Goal: Check status: Check status

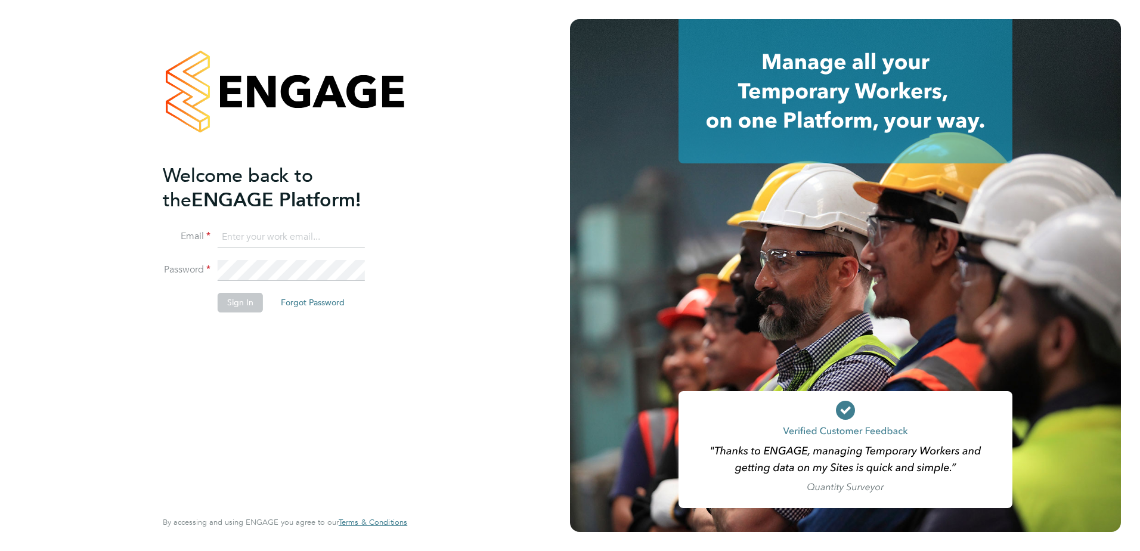
type input "[PERSON_NAME][EMAIL_ADDRESS][PERSON_NAME][DOMAIN_NAME]"
click at [234, 305] on button "Sign In" at bounding box center [240, 302] width 45 height 19
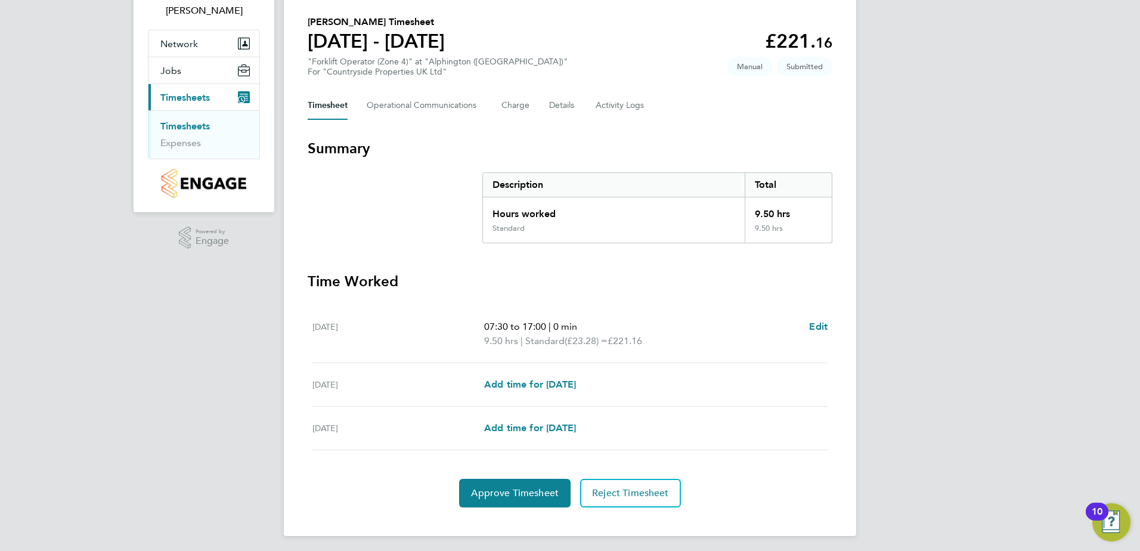
scroll to position [89, 0]
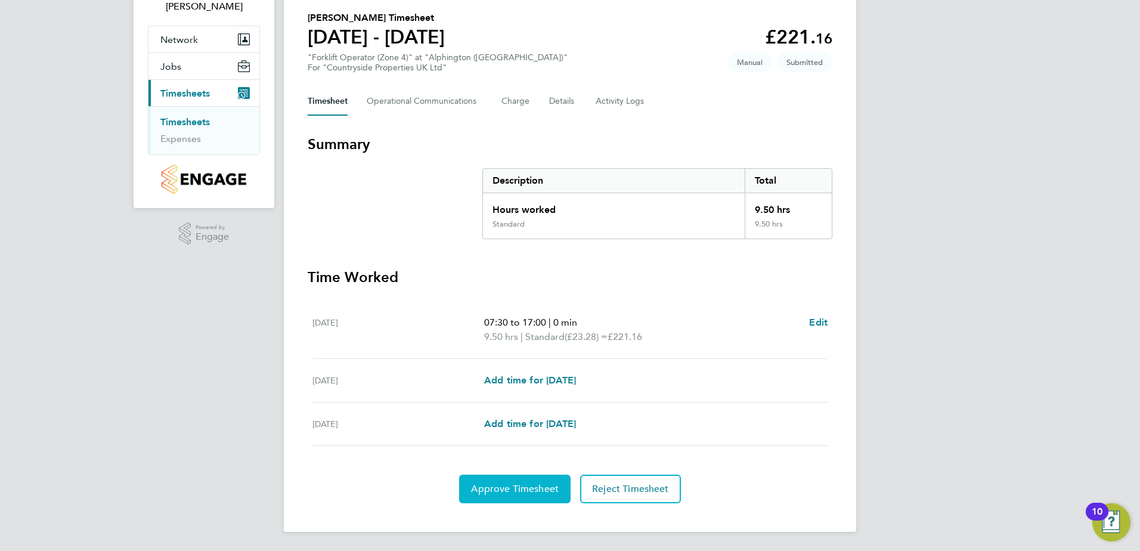
click at [514, 486] on span "Approve Timesheet" at bounding box center [515, 489] width 88 height 12
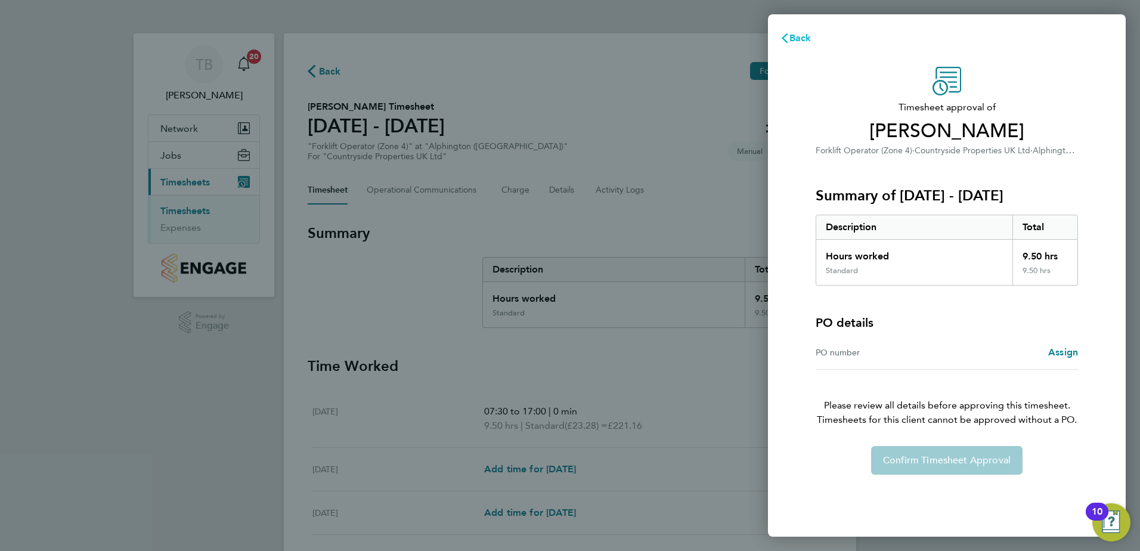
click at [808, 32] on button "Back" at bounding box center [795, 38] width 55 height 24
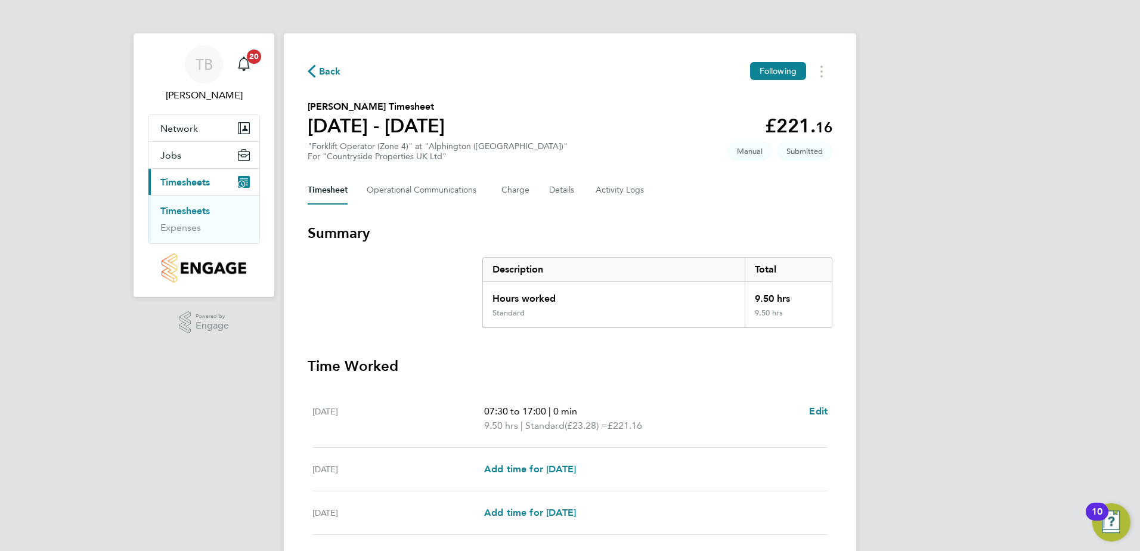
click at [176, 207] on link "Timesheets" at bounding box center [185, 210] width 50 height 11
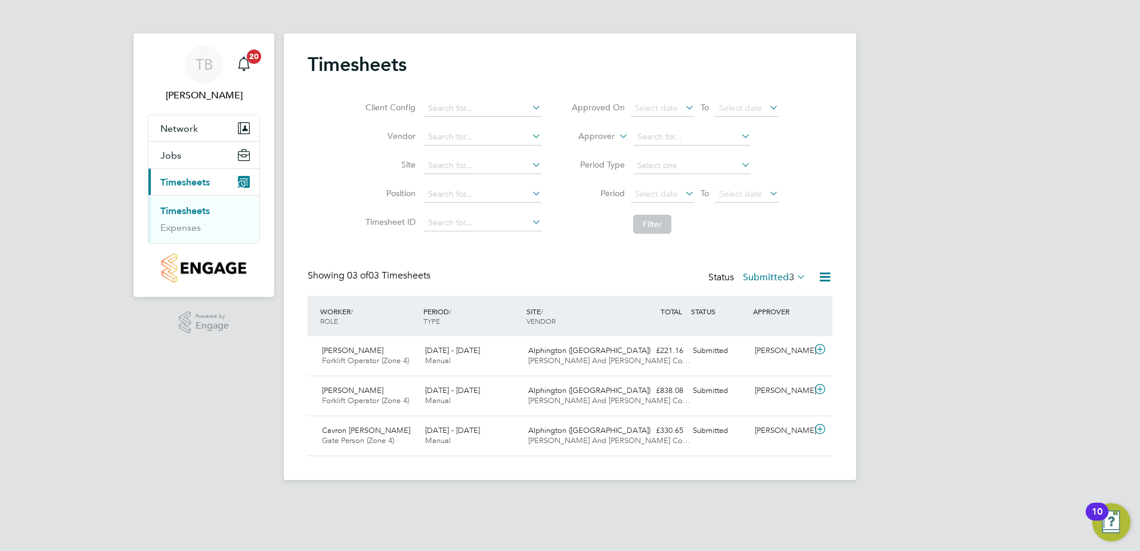
click at [157, 379] on div "TB Tom Barnett Notifications 20 Applications: Network Team Members Sites Jobs V…" at bounding box center [570, 249] width 1140 height 499
